Goal: Complete application form

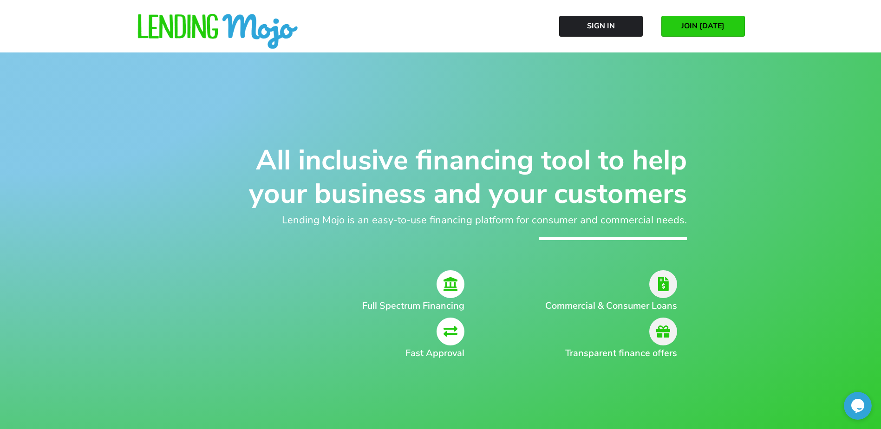
click at [725, 28] on span "JOIN [DATE]" at bounding box center [702, 26] width 43 height 8
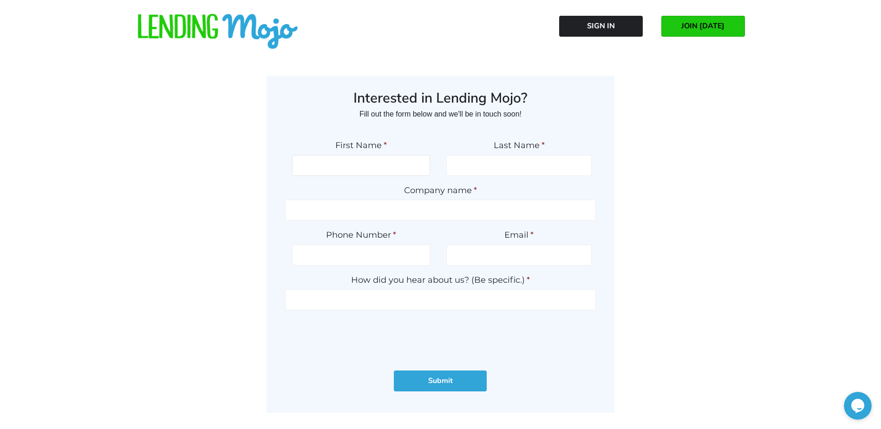
click at [313, 169] on input "First Name *" at bounding box center [361, 165] width 138 height 21
type input "David"
type input "Jones"
type input "3607891773"
type input "searunnerjones19@gmail.com"
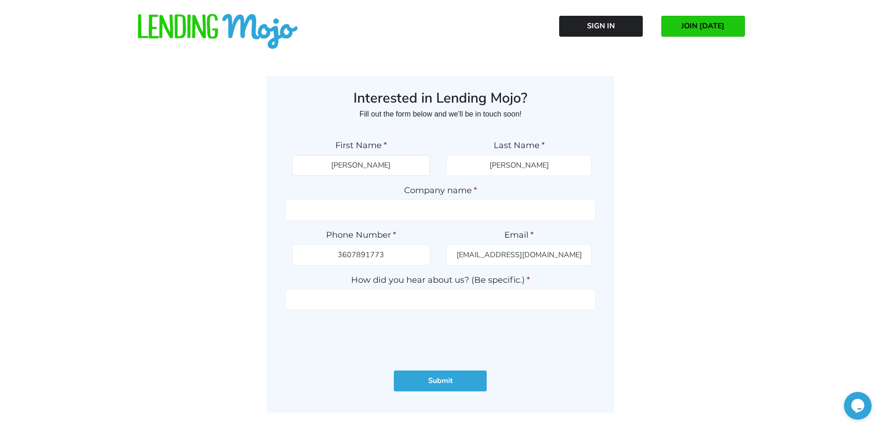
type input "(360) 789-1773"
click at [342, 222] on ul "First Name * David Last Name * Jones Company name * Phone Number * (360) 789-17…" at bounding box center [440, 243] width 311 height 225
click at [465, 260] on input "searunnerjones19@gmail.com" at bounding box center [518, 255] width 145 height 21
click at [575, 257] on input "searunnerjones19@gmail.com" at bounding box center [518, 255] width 145 height 21
type input "s"
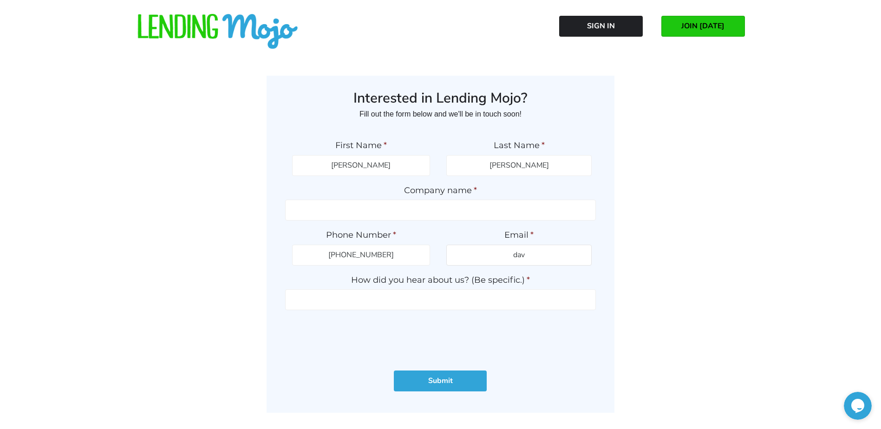
type input "dave@olyautosales.com"
click at [331, 304] on input "How did you hear about us? (Be specific.) *" at bounding box center [440, 299] width 311 height 21
type input "A"
click at [438, 299] on input "ASC WARRANTY REP" at bounding box center [440, 299] width 311 height 21
type input "ASC WARANTY REP"
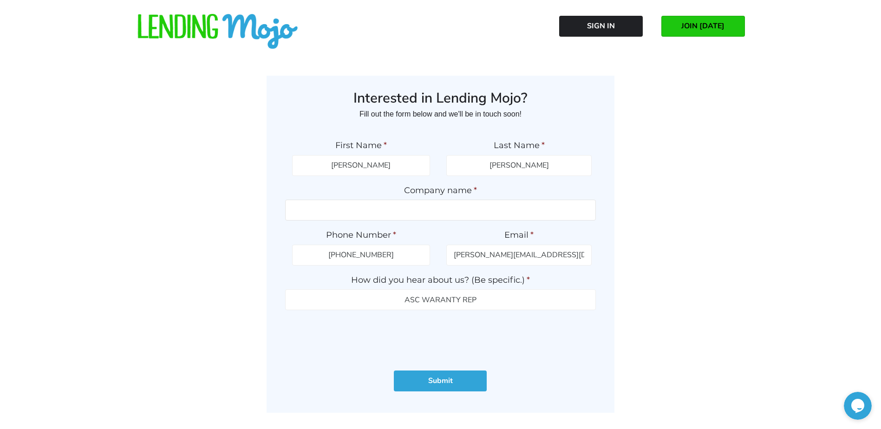
click at [337, 210] on input "Company name *" at bounding box center [440, 210] width 311 height 21
type input "o"
type input "Olympia Auto Sales"
click at [437, 382] on input "Submit" at bounding box center [440, 381] width 93 height 21
